Goal: Task Accomplishment & Management: Manage account settings

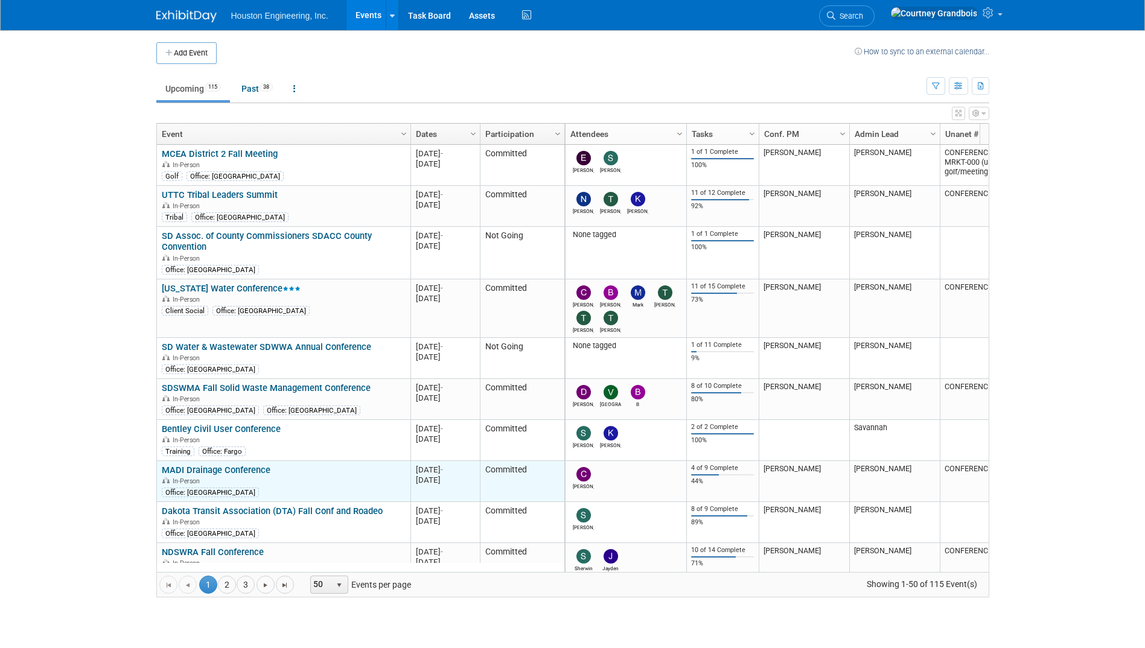
click at [262, 471] on link "MADI Drainage Conference" at bounding box center [216, 470] width 109 height 11
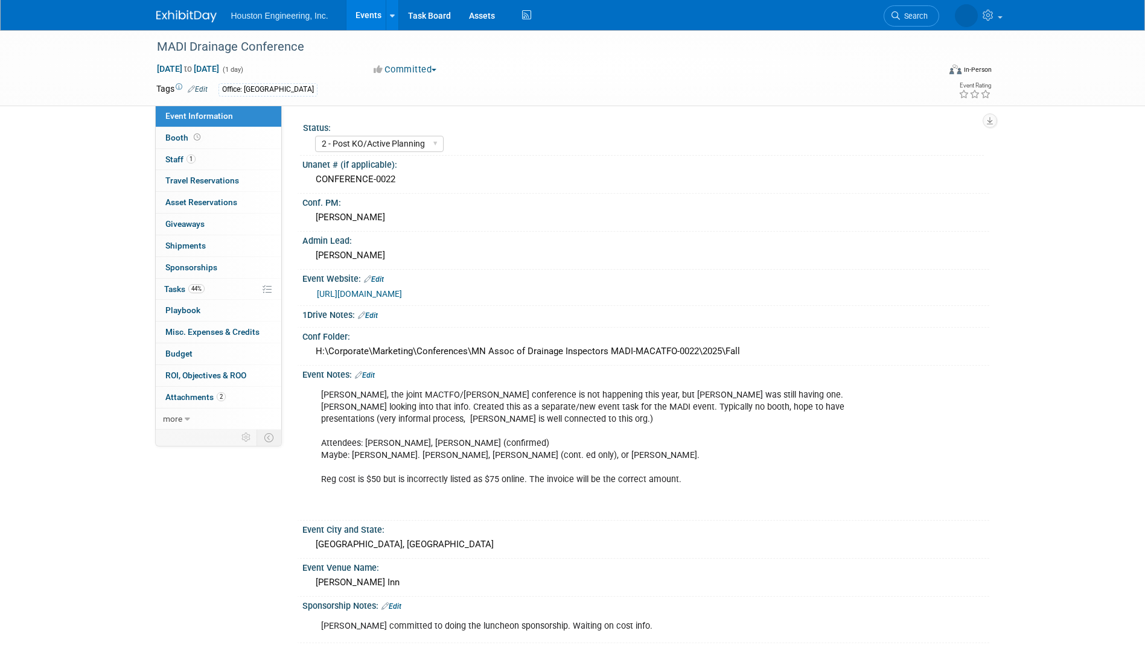
select select "2 - Post KO/Active Planning"
select select "Yes"
select select "Water Resources"
click at [360, 298] on link "[URL][DOMAIN_NAME]" at bounding box center [359, 294] width 85 height 10
